Goal: Transaction & Acquisition: Book appointment/travel/reservation

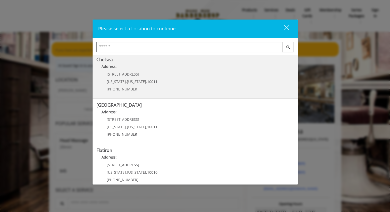
scroll to position [51, 0]
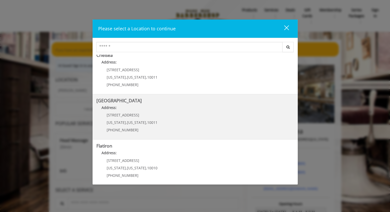
click at [165, 122] on Street "Chelsea 15th Street Address: 267 W 15th St New York , New York , 10011 (646) 85…" at bounding box center [194, 116] width 197 height 37
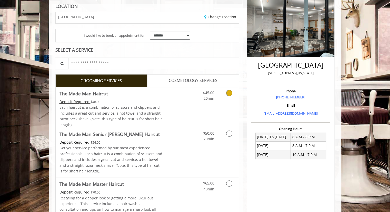
scroll to position [77, 0]
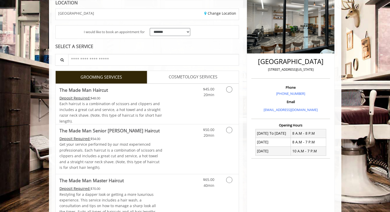
click at [187, 77] on span "COSMETOLOGY SERVICES" at bounding box center [193, 77] width 49 height 7
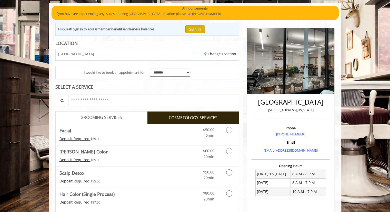
scroll to position [82, 0]
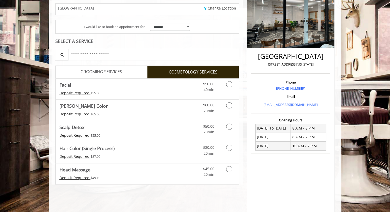
click at [95, 70] on span "GROOMING SERVICES" at bounding box center [102, 71] width 42 height 7
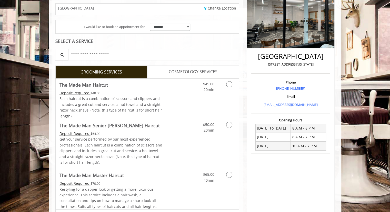
scroll to position [5, 0]
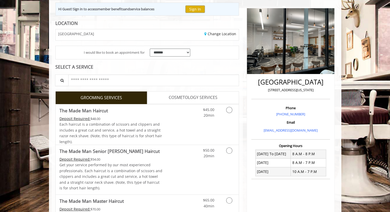
click at [177, 96] on span "COSMETOLOGY SERVICES" at bounding box center [193, 97] width 49 height 7
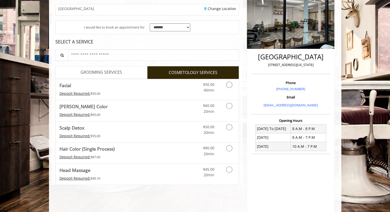
scroll to position [82, 0]
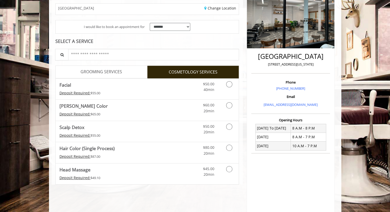
click at [101, 73] on span "GROOMING SERVICES" at bounding box center [102, 71] width 42 height 7
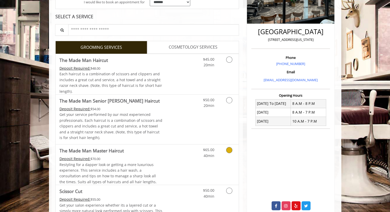
scroll to position [103, 0]
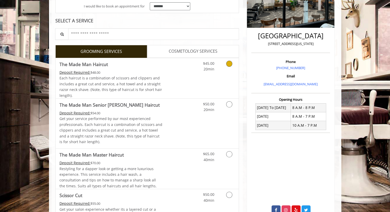
click at [229, 65] on icon "Grooming services" at bounding box center [229, 64] width 6 height 6
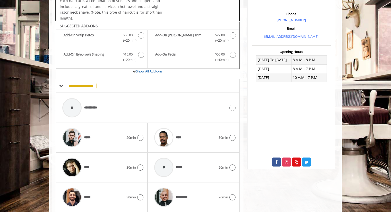
scroll to position [167, 0]
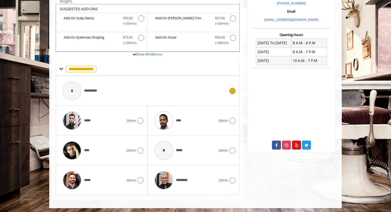
click at [231, 88] on icon at bounding box center [232, 91] width 6 height 6
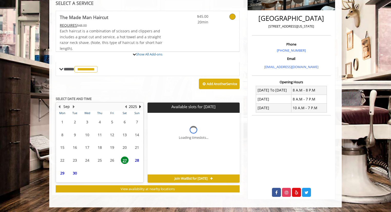
scroll to position [162, 0]
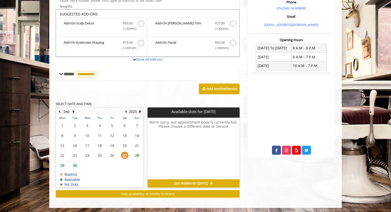
click at [137, 156] on span "28" at bounding box center [137, 154] width 8 height 7
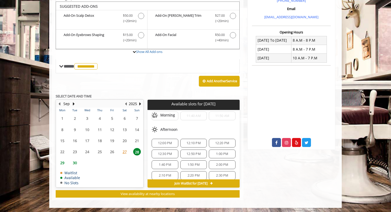
scroll to position [0, 0]
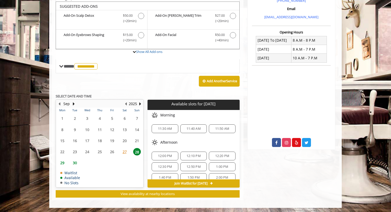
click at [161, 155] on span "12:00 PM" at bounding box center [165, 156] width 14 height 4
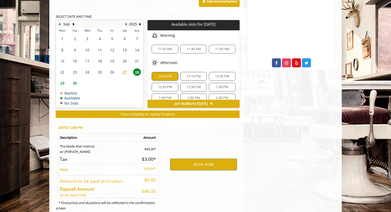
scroll to position [262, 0]
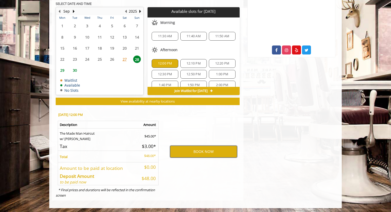
click at [203, 150] on button "BOOK NOW" at bounding box center [203, 151] width 67 height 12
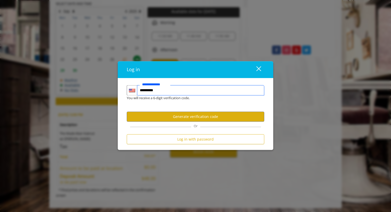
type input "**********"
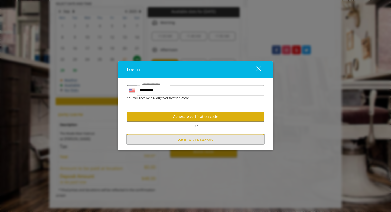
click at [184, 139] on button "Log in with password" at bounding box center [195, 139] width 137 height 10
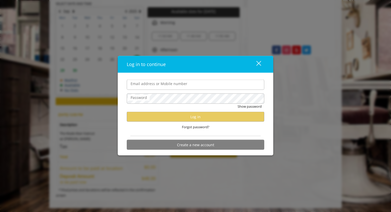
click at [162, 88] on input "Email address or Mobile number" at bounding box center [195, 85] width 137 height 10
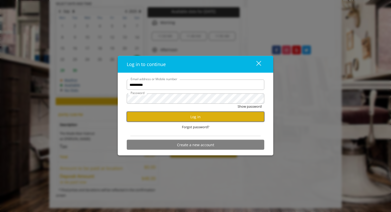
click at [169, 120] on button "Log in" at bounding box center [195, 117] width 137 height 10
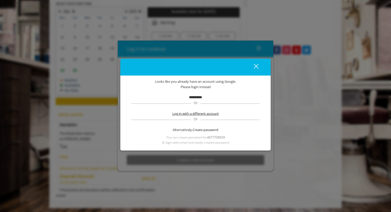
click at [190, 114] on span "Log in with a different account" at bounding box center [195, 113] width 46 height 5
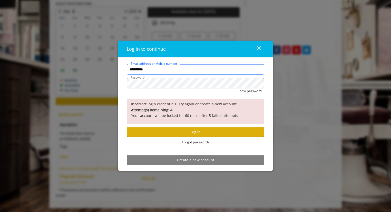
click at [153, 70] on input "**********" at bounding box center [195, 69] width 137 height 10
type input "*"
type input "**********"
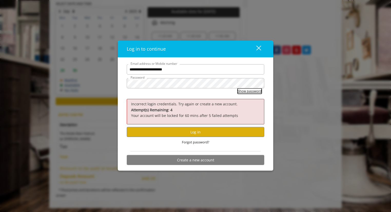
click at [242, 92] on button "Show password" at bounding box center [249, 90] width 24 height 5
click at [194, 131] on button "Log in" at bounding box center [195, 132] width 137 height 10
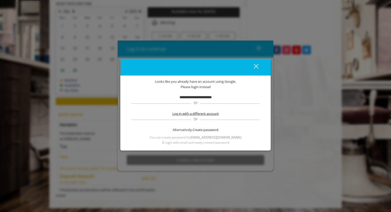
click at [202, 112] on span "Log in with a different account" at bounding box center [195, 113] width 46 height 5
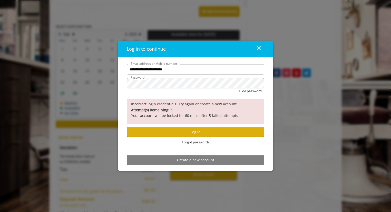
scroll to position [236, 0]
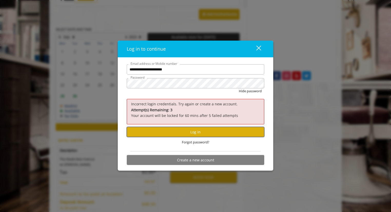
click at [188, 130] on button "Log in" at bounding box center [195, 132] width 137 height 10
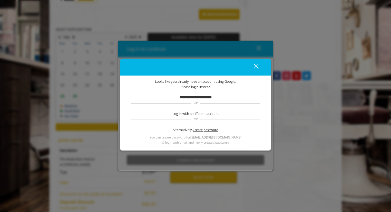
click at [200, 129] on span "Create password" at bounding box center [206, 129] width 26 height 5
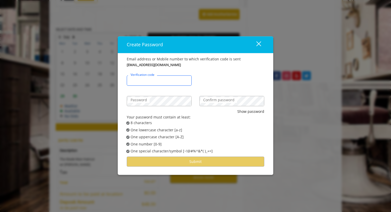
click at [168, 78] on input "Verification code" at bounding box center [159, 80] width 65 height 10
type input "******"
click at [248, 66] on form "Email address or Mobile number to which verification code is sent [EMAIL_ADDRES…" at bounding box center [195, 111] width 137 height 110
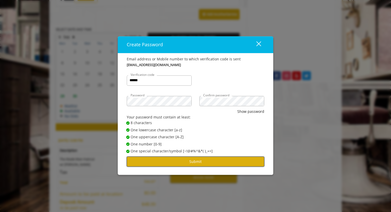
click at [200, 163] on button "Submit" at bounding box center [195, 161] width 137 height 10
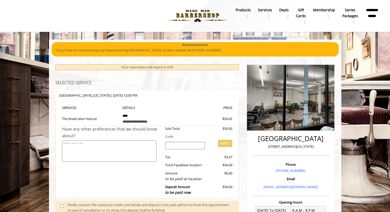
scroll to position [0, 0]
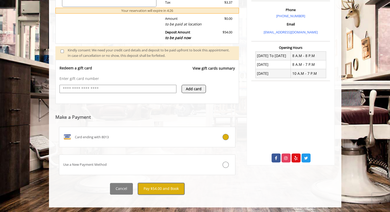
click at [159, 186] on button "Pay $54.00 and Book" at bounding box center [161, 189] width 46 height 12
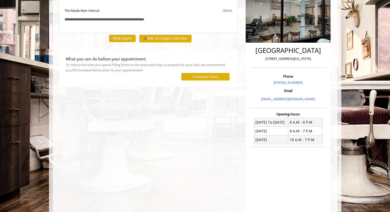
scroll to position [26, 0]
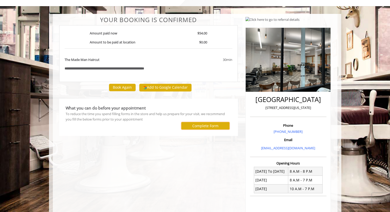
click at [199, 126] on label "Complete Form" at bounding box center [205, 126] width 26 height 4
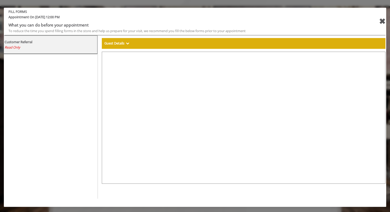
select select "***"
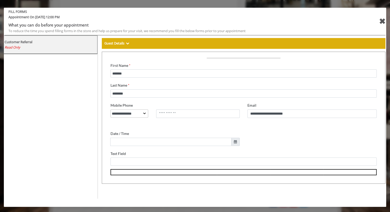
scroll to position [106, 0]
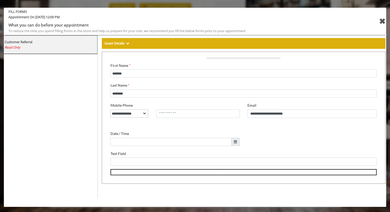
click at [383, 20] on div "✖" at bounding box center [382, 21] width 6 height 12
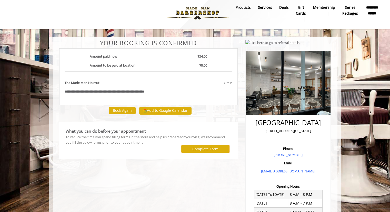
scroll to position [0, 0]
